Goal: Task Accomplishment & Management: Use online tool/utility

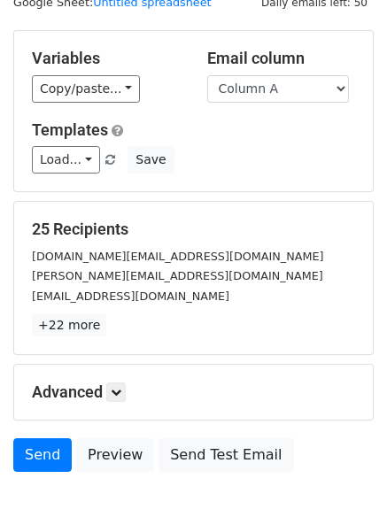
scroll to position [100, 0]
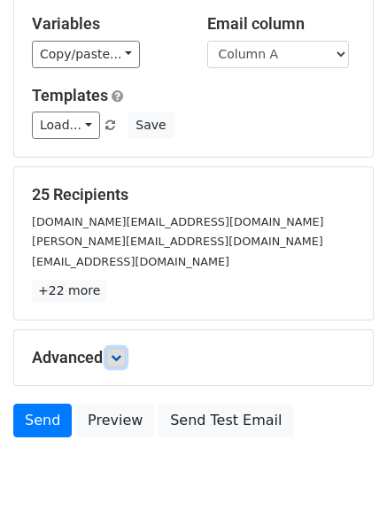
click at [118, 357] on icon at bounding box center [116, 357] width 11 height 11
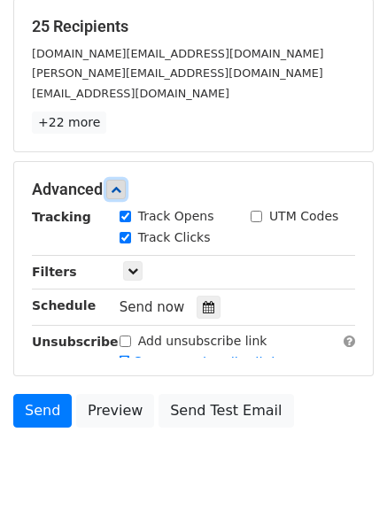
scroll to position [338, 0]
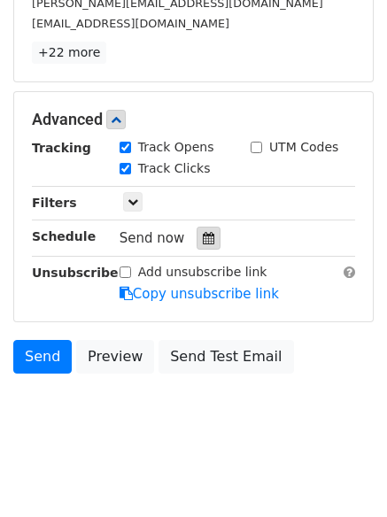
click at [203, 241] on icon at bounding box center [209, 238] width 12 height 12
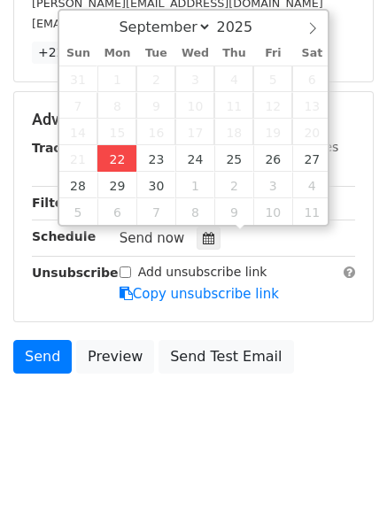
type input "[DATE] 12:00"
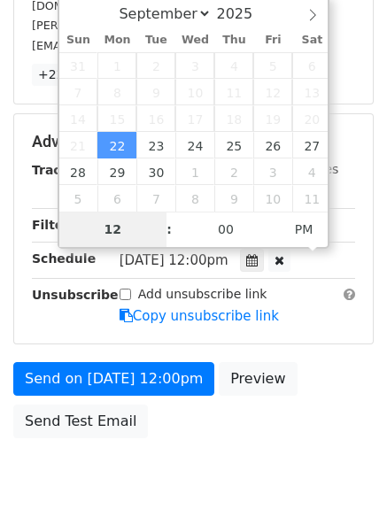
type input "4"
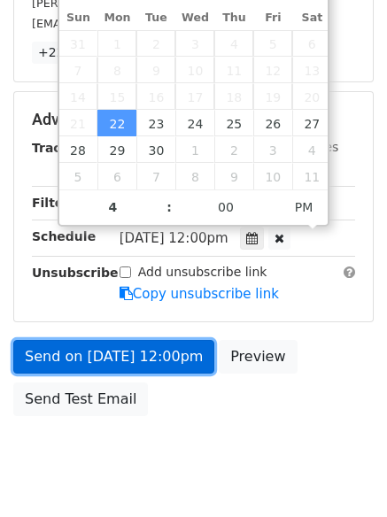
type input "[DATE] 16:00"
click at [102, 358] on link "Send on [DATE] 12:00pm" at bounding box center [113, 357] width 201 height 34
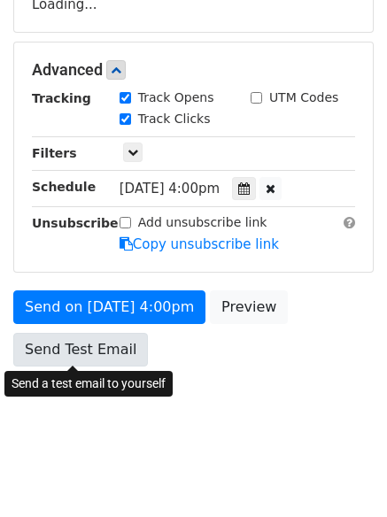
scroll to position [316, 0]
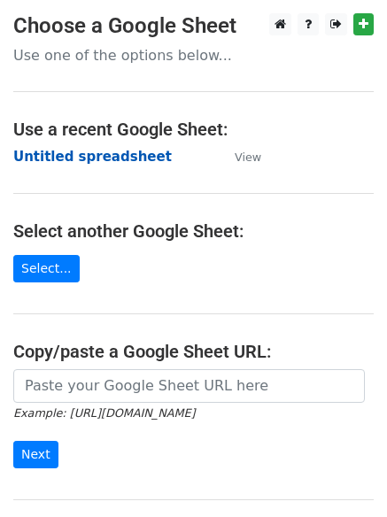
click at [63, 158] on strong "Untitled spreadsheet" at bounding box center [92, 157] width 158 height 16
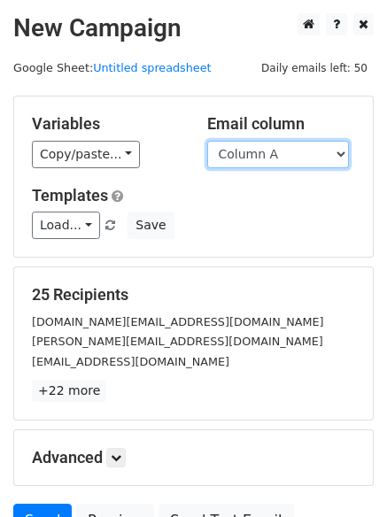
click at [261, 159] on select "Column A Column B Column C Column D Column E Column F" at bounding box center [278, 154] width 142 height 27
select select "Column B"
click at [207, 141] on select "Column A Column B Column C Column D Column E Column F" at bounding box center [278, 154] width 142 height 27
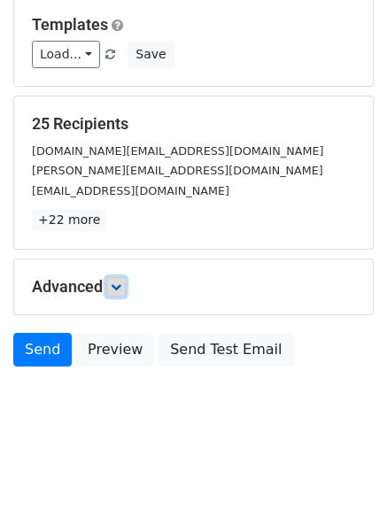
click at [114, 288] on icon at bounding box center [116, 286] width 11 height 11
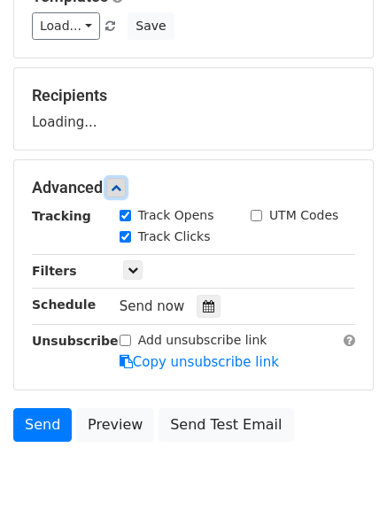
scroll to position [254, 0]
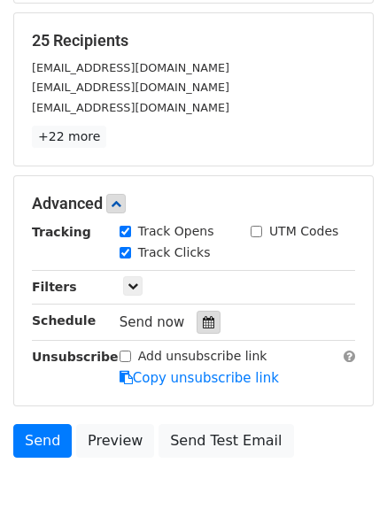
click at [204, 330] on div at bounding box center [208, 322] width 24 height 23
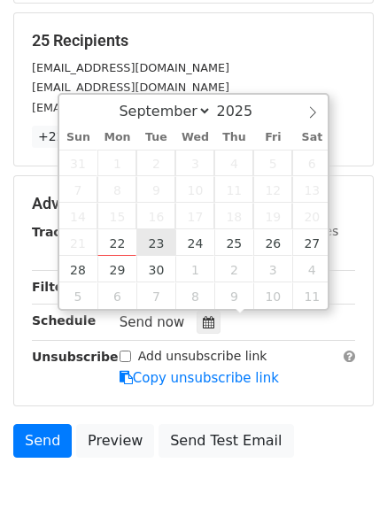
type input "2025-09-23 12:00"
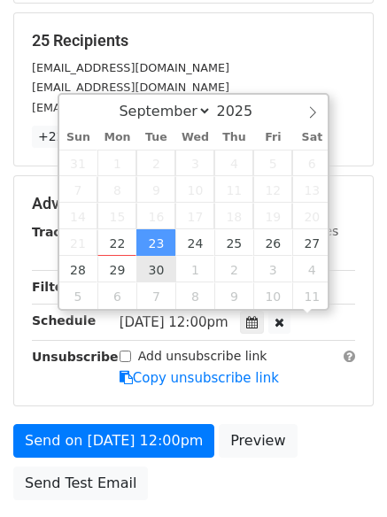
scroll to position [1, 0]
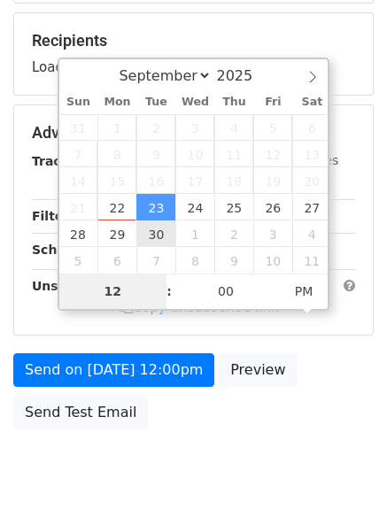
type input "5"
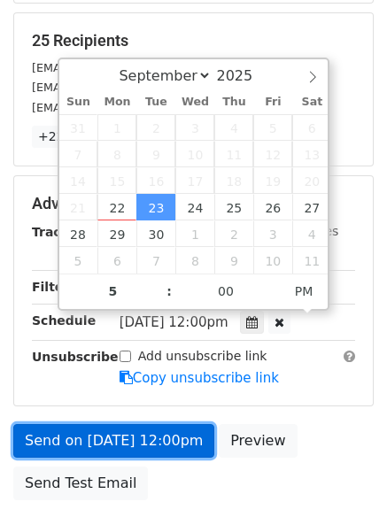
type input "2025-09-23 17:00"
click at [122, 427] on link "Send on Sep 23 at 12:00pm" at bounding box center [113, 441] width 201 height 34
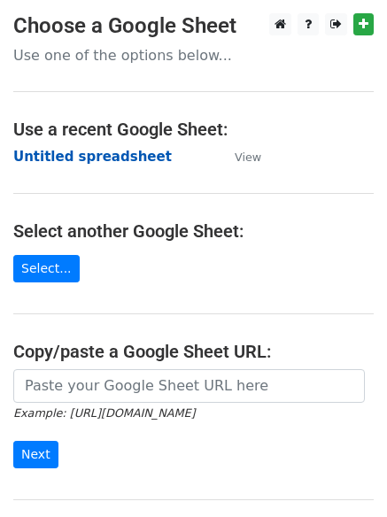
click at [49, 154] on strong "Untitled spreadsheet" at bounding box center [92, 157] width 158 height 16
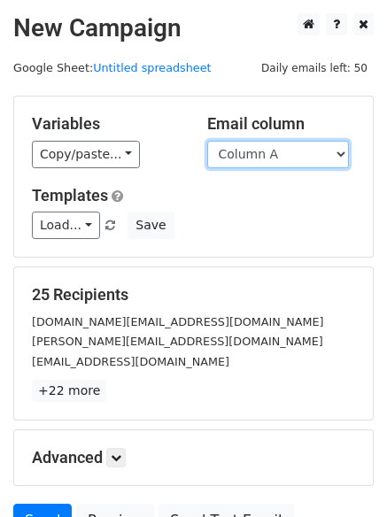
click at [255, 159] on select "Column A Column B Column C Column D Column E Column F" at bounding box center [278, 154] width 142 height 27
select select "Column C"
click at [207, 141] on select "Column A Column B Column C Column D Column E Column F" at bounding box center [278, 154] width 142 height 27
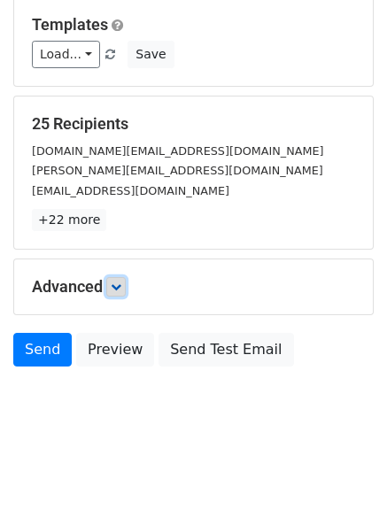
click at [121, 290] on icon at bounding box center [116, 286] width 11 height 11
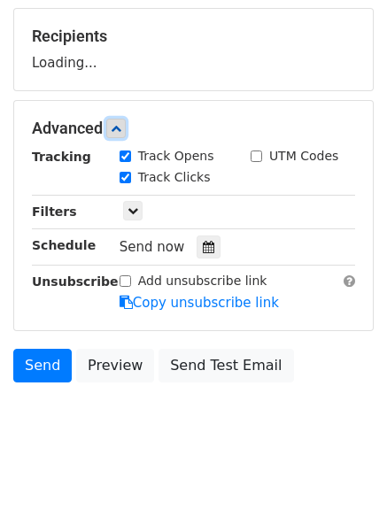
scroll to position [260, 0]
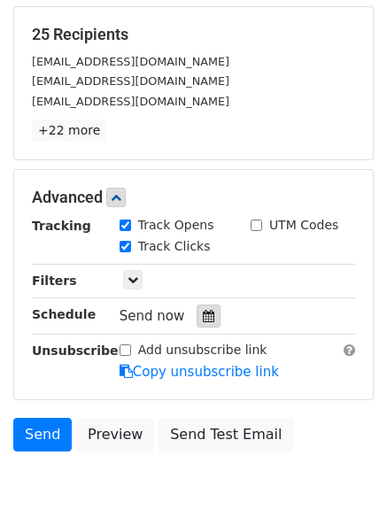
click at [209, 315] on div at bounding box center [208, 315] width 24 height 23
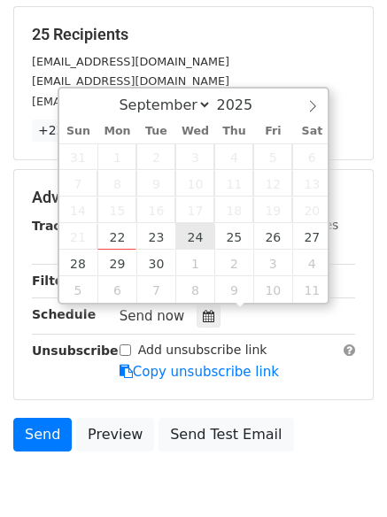
type input "2025-09-24 12:00"
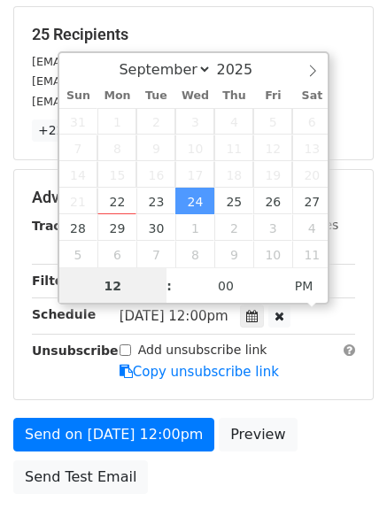
scroll to position [1, 0]
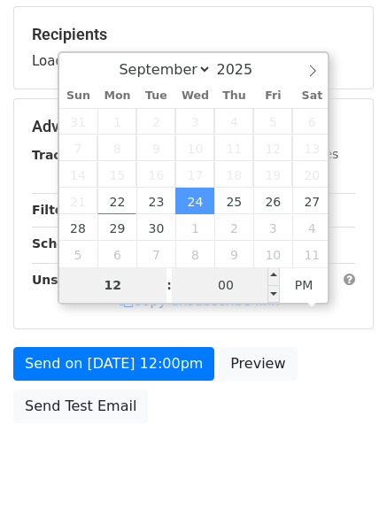
type input "6"
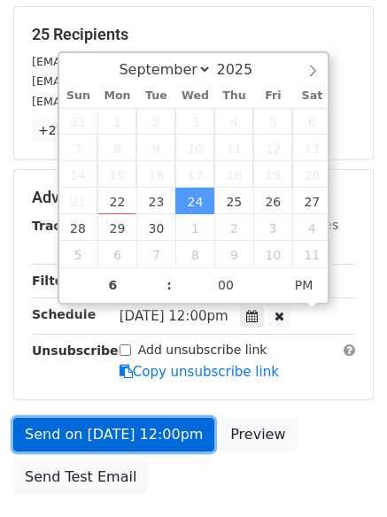
type input "2025-09-24 18:00"
click at [109, 426] on link "Send on Sep 24 at 12:00pm" at bounding box center [113, 435] width 201 height 34
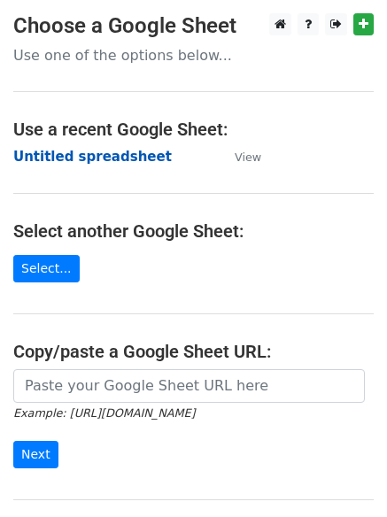
click at [54, 162] on strong "Untitled spreadsheet" at bounding box center [92, 157] width 158 height 16
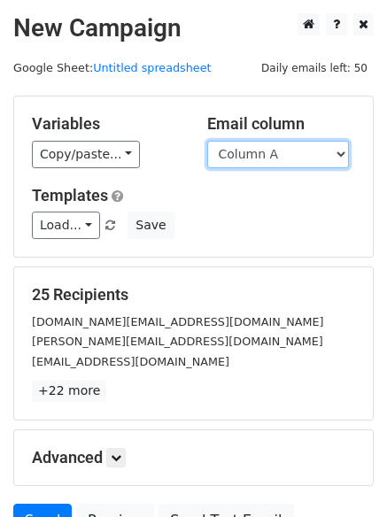
drag, startPoint x: 0, startPoint y: 0, endPoint x: 273, endPoint y: 158, distance: 315.2
click at [273, 152] on select "Column A Column B Column C Column D Column E Column F" at bounding box center [278, 154] width 142 height 27
select select "Column D"
click at [207, 141] on select "Column A Column B Column C Column D Column E Column F" at bounding box center [278, 154] width 142 height 27
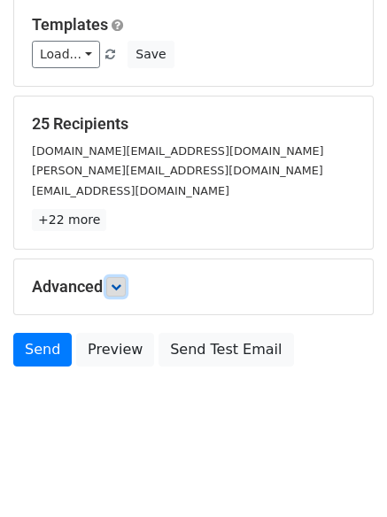
click at [120, 280] on link at bounding box center [115, 286] width 19 height 19
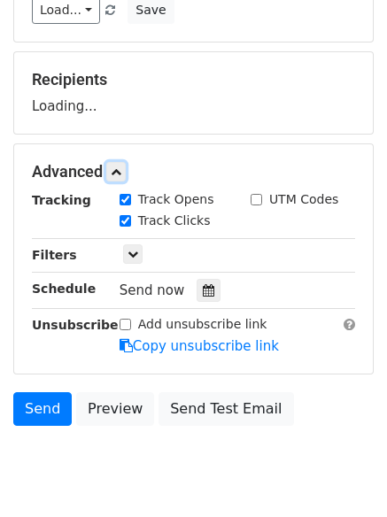
scroll to position [265, 0]
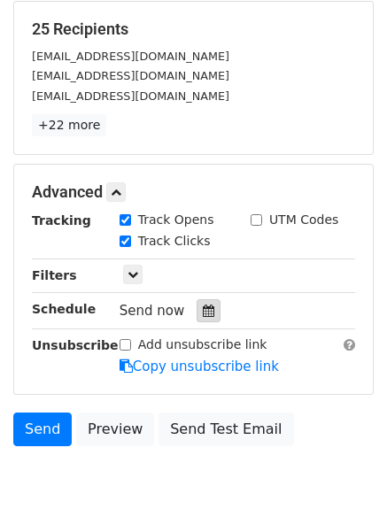
click at [206, 306] on div at bounding box center [208, 310] width 24 height 23
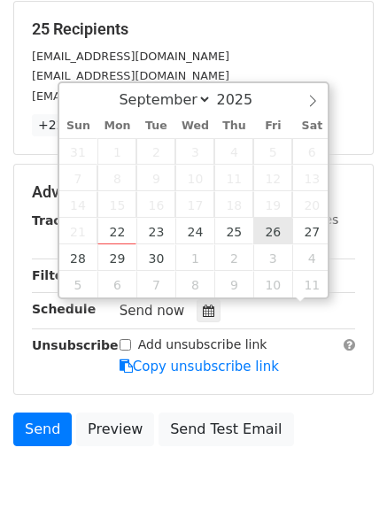
scroll to position [1, 0]
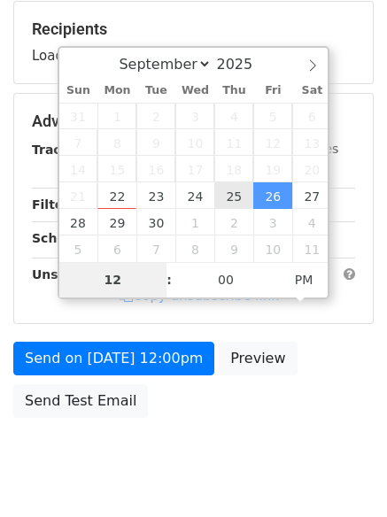
type input "2025-09-25 12:00"
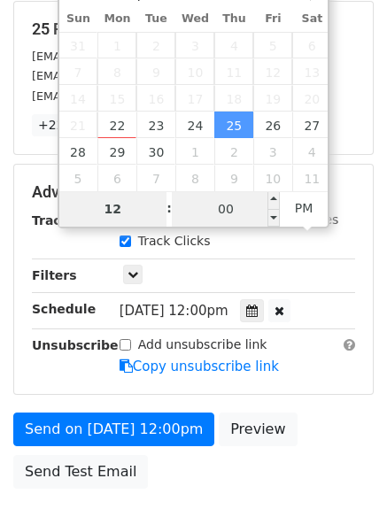
type input "7"
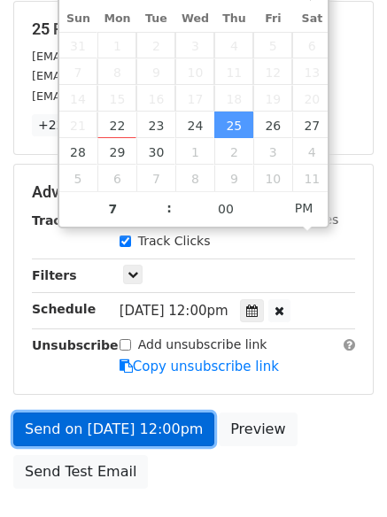
type input "2025-09-25 19:00"
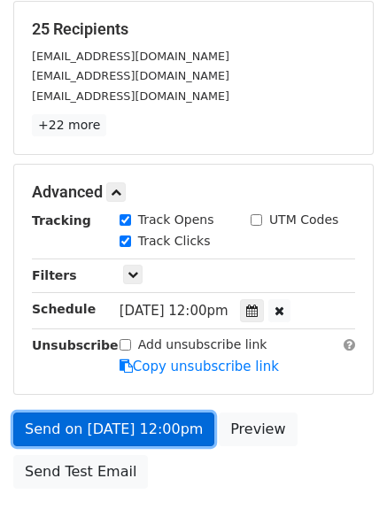
click at [131, 433] on link "Send on Sep 25 at 12:00pm" at bounding box center [113, 429] width 201 height 34
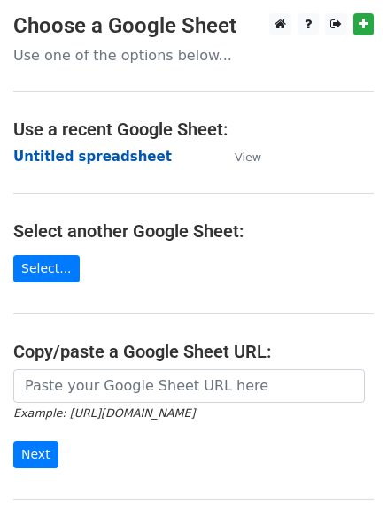
click at [31, 160] on strong "Untitled spreadsheet" at bounding box center [92, 157] width 158 height 16
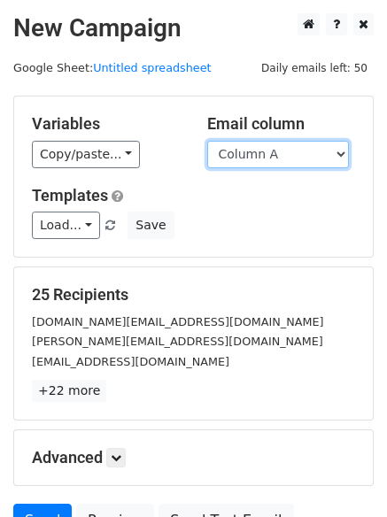
click at [266, 162] on select "Column A Column B Column C Column D Column E Column F" at bounding box center [278, 154] width 142 height 27
select select "Column E"
click at [207, 141] on select "Column A Column B Column C Column D Column E Column F" at bounding box center [278, 154] width 142 height 27
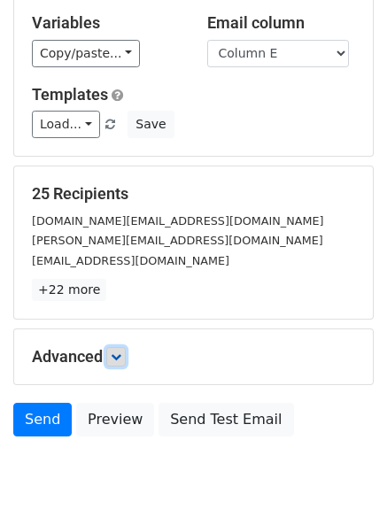
click at [117, 347] on link at bounding box center [115, 356] width 19 height 19
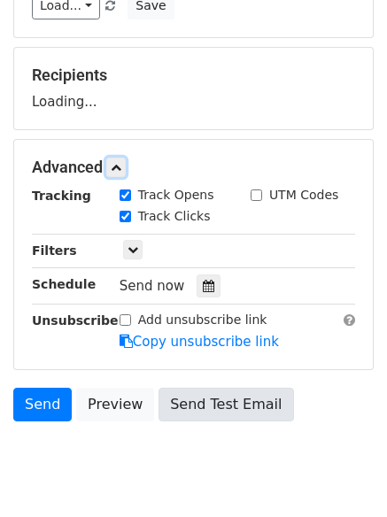
scroll to position [268, 0]
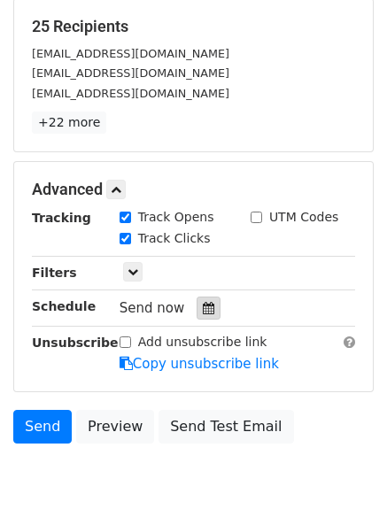
click at [203, 309] on icon at bounding box center [209, 308] width 12 height 12
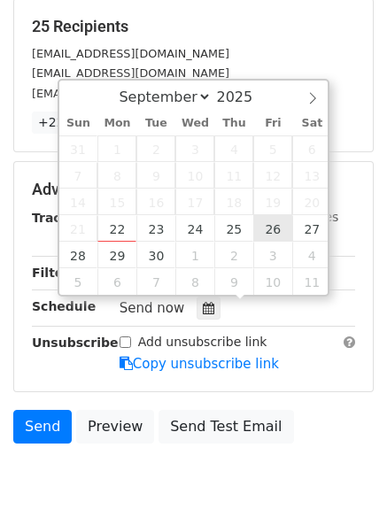
type input "[DATE] 12:00"
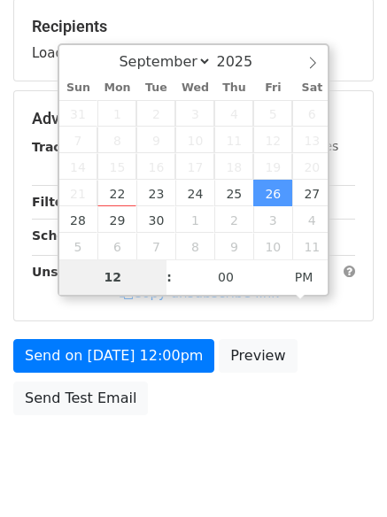
type input "8"
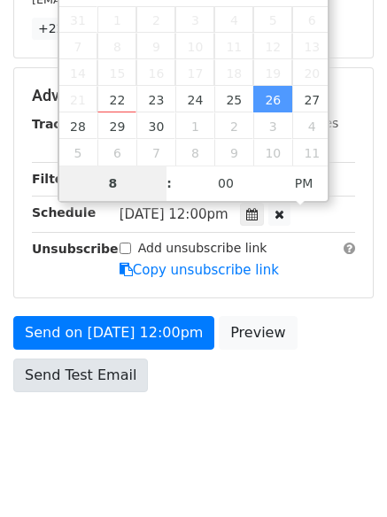
scroll to position [387, 0]
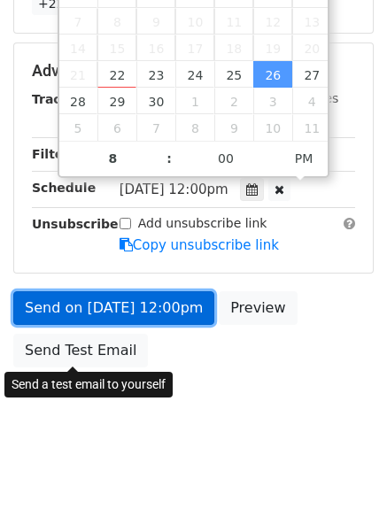
type input "[DATE] 20:00"
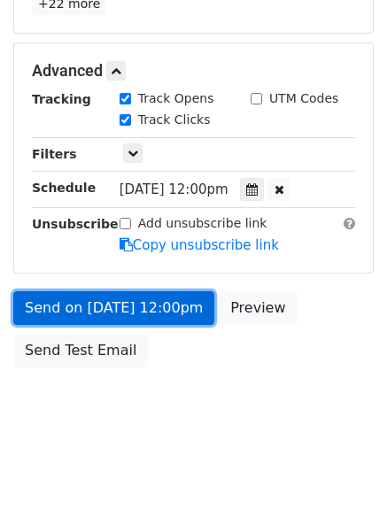
click at [90, 304] on link "Send on [DATE] 12:00pm" at bounding box center [113, 308] width 201 height 34
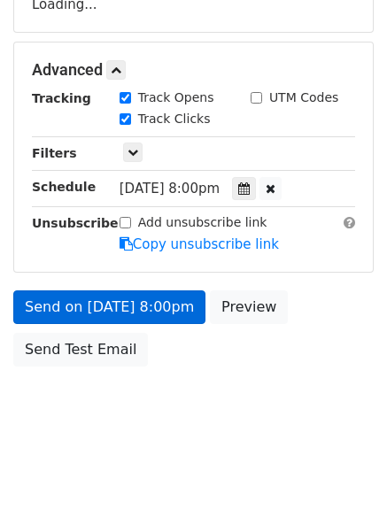
scroll to position [316, 0]
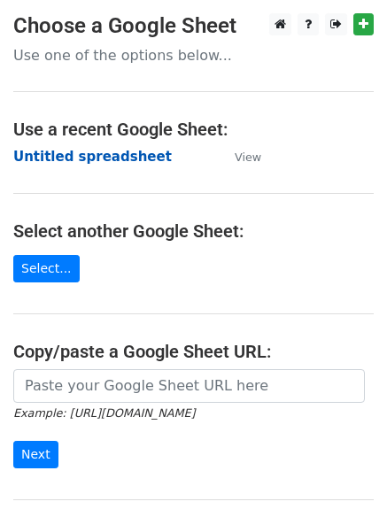
click at [29, 157] on strong "Untitled spreadsheet" at bounding box center [92, 157] width 158 height 16
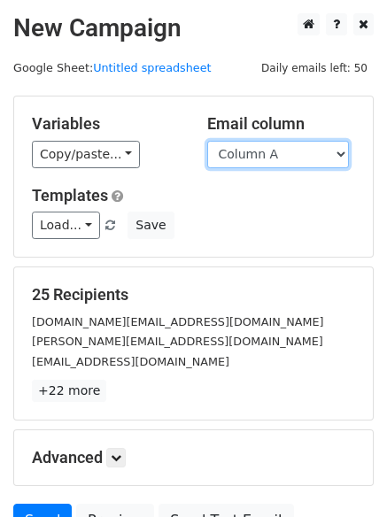
click at [290, 155] on select "Column A Column B Column C Column D Column E Column F" at bounding box center [278, 154] width 142 height 27
select select "Column F"
click at [207, 141] on select "Column A Column B Column C Column D Column E Column F" at bounding box center [278, 154] width 142 height 27
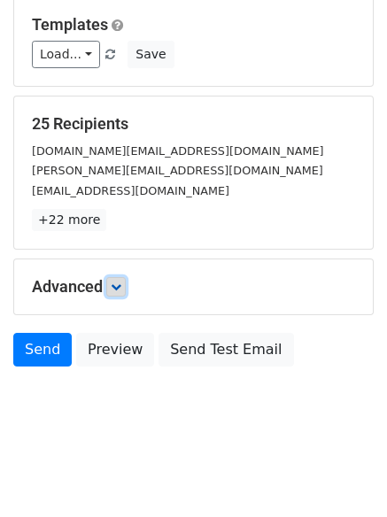
click at [121, 284] on icon at bounding box center [116, 286] width 11 height 11
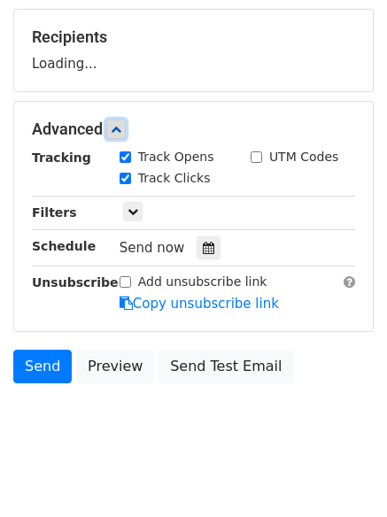
scroll to position [260, 0]
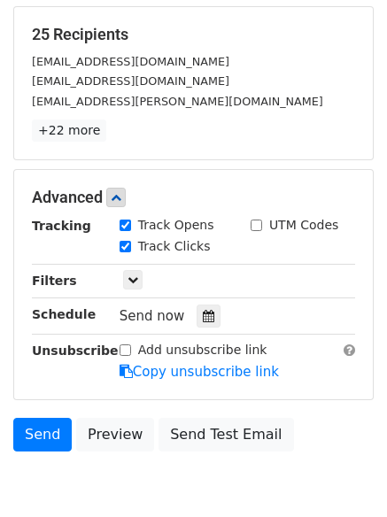
click at [203, 300] on div "Tracking Track Opens UTM Codes Track Clicks Filters Only include spreadsheet ro…" at bounding box center [193, 298] width 323 height 165
click at [199, 309] on div at bounding box center [208, 315] width 24 height 23
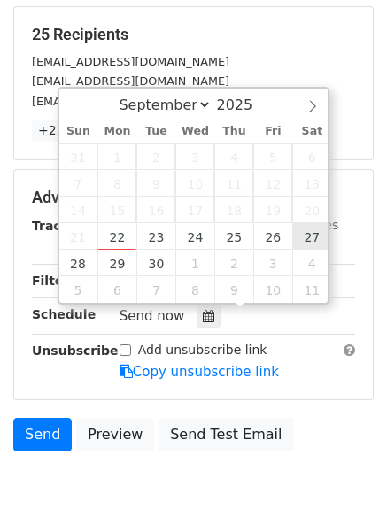
type input "[DATE] 12:00"
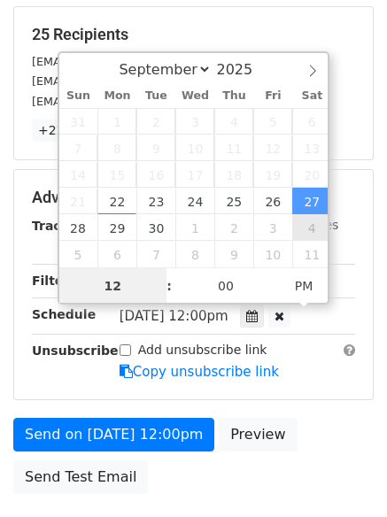
scroll to position [1, 0]
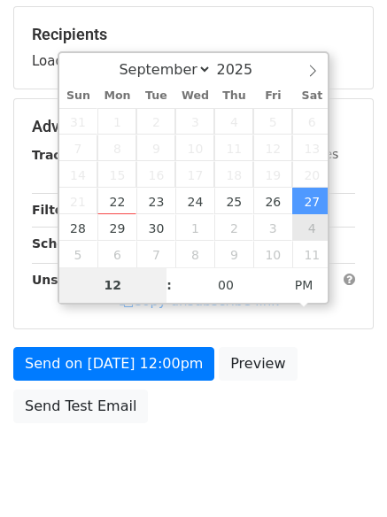
type input "9"
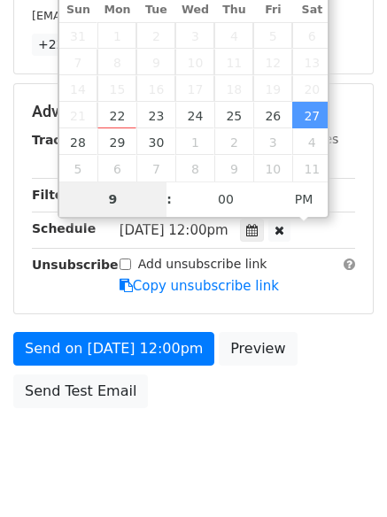
scroll to position [387, 0]
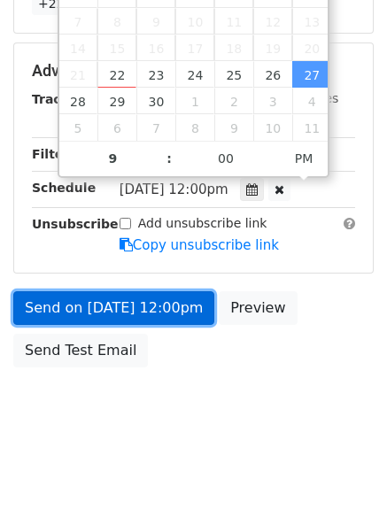
type input "[DATE] 21:00"
click at [106, 295] on link "Send on [DATE] 12:00pm" at bounding box center [113, 308] width 201 height 34
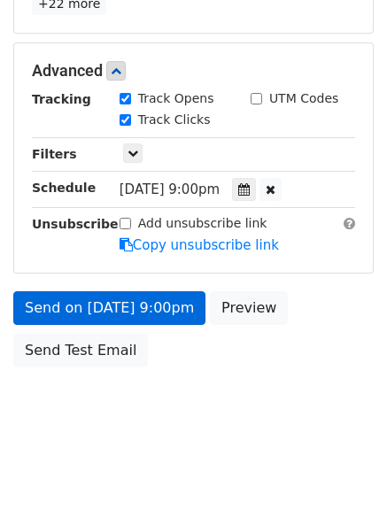
scroll to position [316, 0]
